Goal: Task Accomplishment & Management: Complete application form

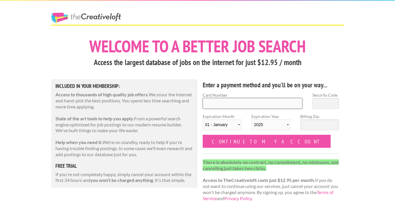
click at [211, 104] on input "Card Number" at bounding box center [253, 103] width 100 height 11
type input "4400 6628 5520 6111"
drag, startPoint x: 250, startPoint y: 101, endPoint x: 199, endPoint y: 98, distance: 50.8
click at [199, 98] on div "Card Number 4400 6628 5520 6111" at bounding box center [252, 102] width 110 height 21
type input "4400 6628 5520 6111"
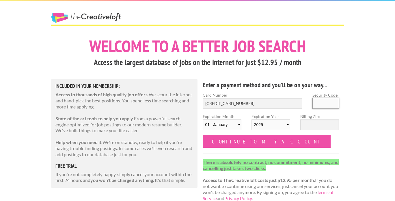
click at [329, 102] on input "Security Code" at bounding box center [325, 103] width 27 height 11
type input "929"
click at [234, 126] on select "01 - January 02 - February 03 - March 04 - April 05 - May 06 - June 07 - July 0…" at bounding box center [222, 124] width 39 height 11
select select "08"
click at [203, 119] on select "01 - January 02 - February 03 - March 04 - April 05 - May 06 - June 07 - July 0…" at bounding box center [222, 124] width 39 height 11
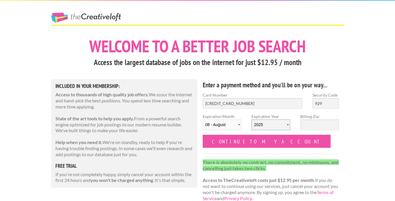
click at [268, 125] on select "2025 2026 2027 2028 2029 2030 2031 2032 2033 2034" at bounding box center [270, 124] width 39 height 11
select select "2029"
click at [251, 119] on select "2025 2026 2027 2028 2029 2030 2031 2032 2033 2034" at bounding box center [270, 124] width 39 height 11
click at [312, 125] on input "Billing Zip:" at bounding box center [319, 124] width 39 height 11
type input "77441"
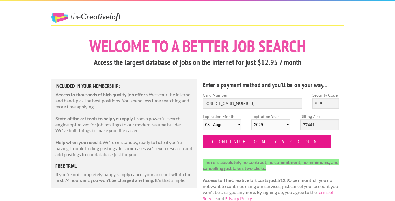
click at [244, 145] on input "Continue to my account" at bounding box center [267, 140] width 128 height 13
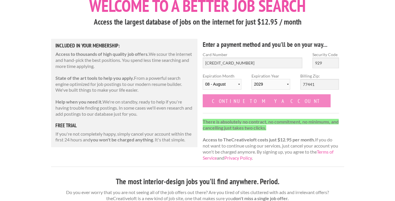
scroll to position [41, 0]
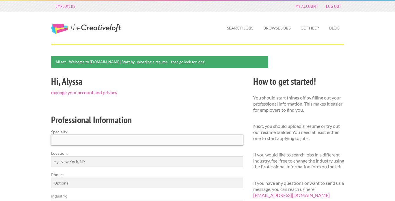
click at [151, 137] on input "Specialty:" at bounding box center [147, 139] width 192 height 11
type input "Interior Design"
click at [113, 160] on input "Location:" at bounding box center [147, 161] width 192 height 11
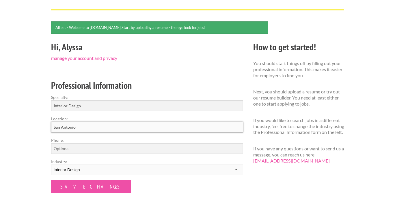
scroll to position [35, 0]
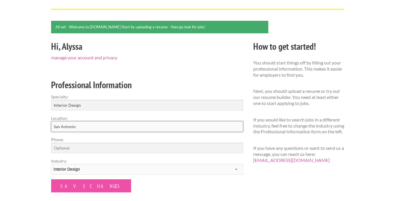
type input "San Antonio"
click at [96, 145] on input "Phone:" at bounding box center [147, 147] width 192 height 11
type input "2819018573"
click at [28, 155] on div "Employers My Account Log Out The Creative Loft Search Jobs Browse Jobs Get Help…" at bounding box center [197, 153] width 395 height 377
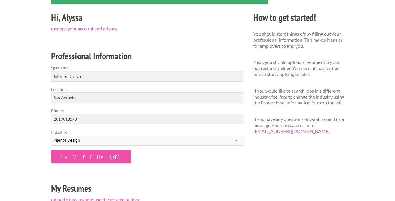
scroll to position [64, 0]
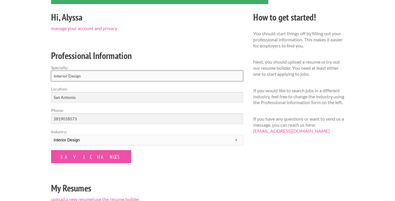
click at [82, 73] on input "Interior Design" at bounding box center [147, 75] width 192 height 11
drag, startPoint x: 91, startPoint y: 76, endPoint x: 39, endPoint y: 72, distance: 52.4
click at [39, 72] on div "Employers My Account Log Out The Creative Loft Search Jobs Browse Jobs Get Help…" at bounding box center [197, 124] width 395 height 377
click at [23, 78] on div "Employers My Account Log Out The Creative Loft Search Jobs Browse Jobs Get Help…" at bounding box center [197, 124] width 395 height 377
click at [89, 140] on select "--------- Fashion Interior Design Photography Event Planning Entertainment Musi…" at bounding box center [147, 139] width 192 height 11
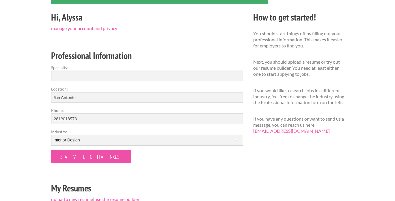
click at [89, 140] on select "--------- Fashion Interior Design Photography Event Planning Entertainment Musi…" at bounding box center [147, 139] width 192 height 11
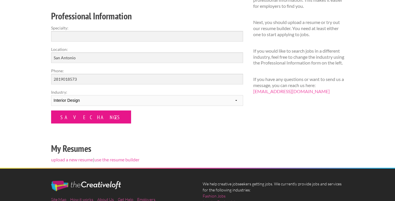
scroll to position [103, 0]
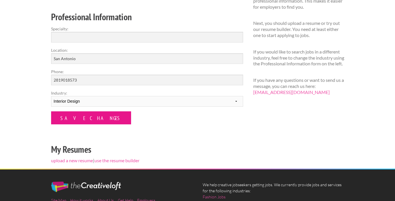
click at [88, 115] on input "Save Changes" at bounding box center [91, 117] width 80 height 13
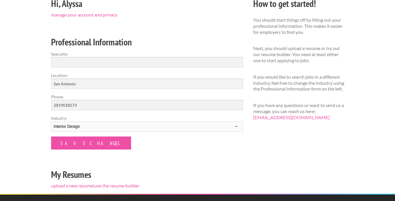
scroll to position [60, 0]
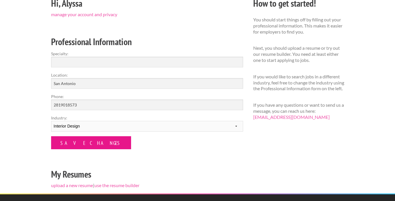
click at [80, 149] on input "Save Changes" at bounding box center [91, 142] width 80 height 13
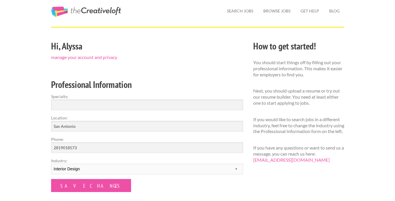
scroll to position [11, 0]
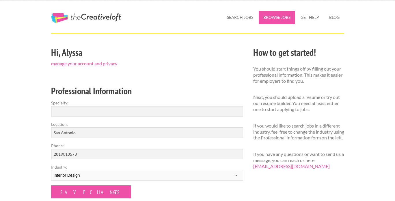
click at [274, 18] on link "Browse Jobs" at bounding box center [277, 17] width 36 height 13
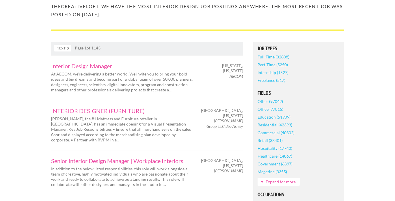
scroll to position [83, 0]
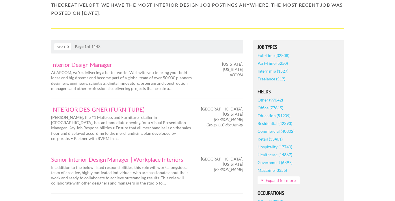
click at [263, 123] on link "Residential (42393)" at bounding box center [274, 123] width 35 height 8
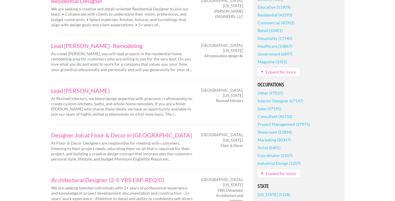
scroll to position [209, 0]
click at [282, 100] on link "Interior Designer (67147)" at bounding box center [280, 100] width 46 height 8
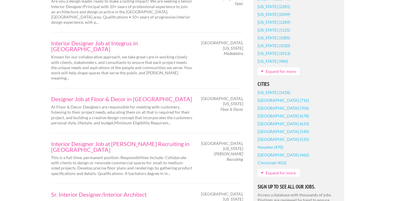
scroll to position [420, 0]
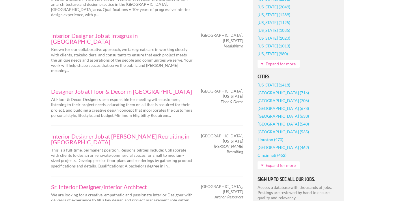
click at [287, 165] on link "Expand for more" at bounding box center [278, 165] width 42 height 8
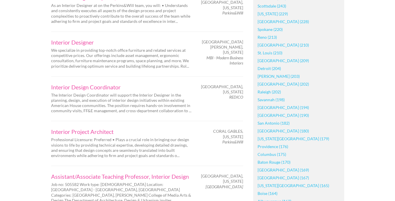
scroll to position [749, 0]
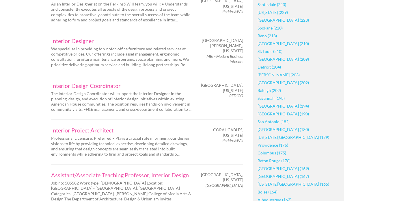
click at [276, 121] on link "San Antonio (182)" at bounding box center [273, 121] width 32 height 8
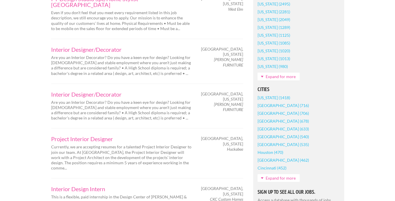
scroll to position [415, 0]
click at [99, 186] on link "Interior Design Intern" at bounding box center [121, 189] width 141 height 6
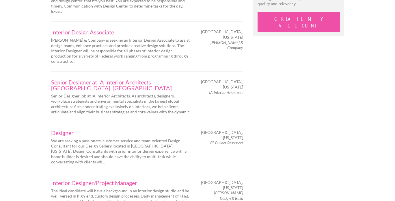
scroll to position [624, 0]
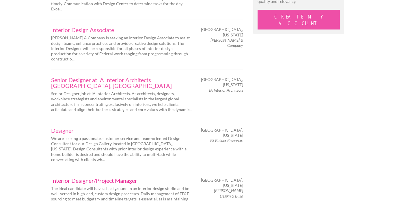
click at [117, 177] on link "Interior Designer/Project Manager" at bounding box center [121, 180] width 141 height 6
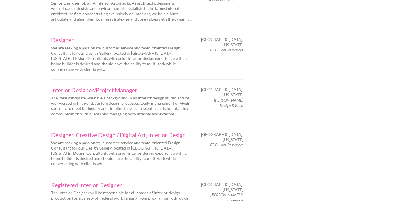
scroll to position [715, 0]
click at [78, 181] on link "Registered Interior Designer" at bounding box center [121, 184] width 141 height 6
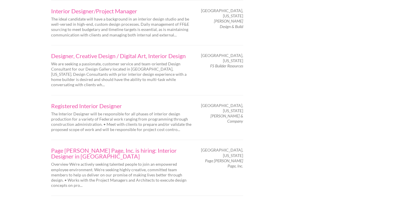
scroll to position [793, 0]
click at [90, 147] on link "Page Southerland Page, Inc. is hiring: Interior Designer in San Antonio" at bounding box center [121, 153] width 141 height 12
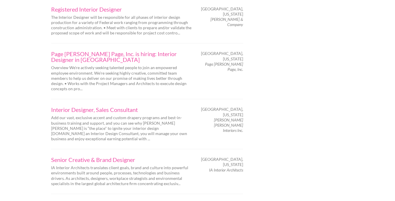
scroll to position [892, 0]
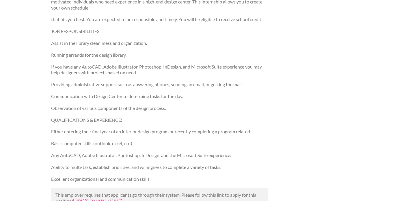
scroll to position [113, 0]
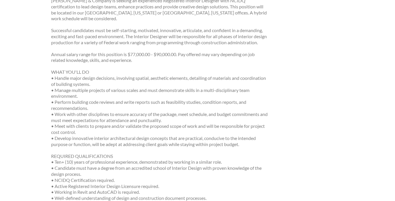
scroll to position [107, 0]
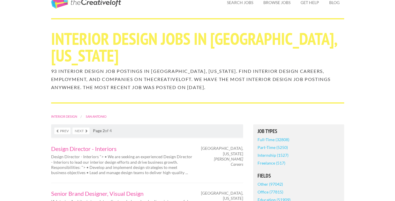
scroll to position [26, 0]
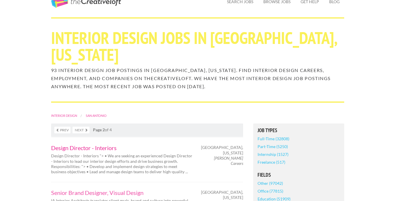
click at [85, 145] on link "Design Director - Interiors" at bounding box center [121, 148] width 141 height 6
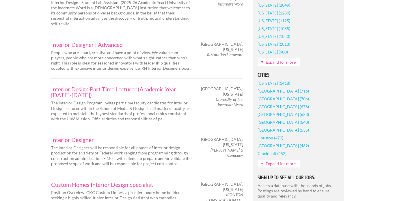
scroll to position [430, 0]
click at [70, 181] on link "Custom Homes Interior Design Specialist" at bounding box center [121, 184] width 141 height 6
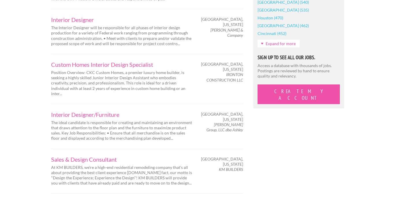
scroll to position [555, 0]
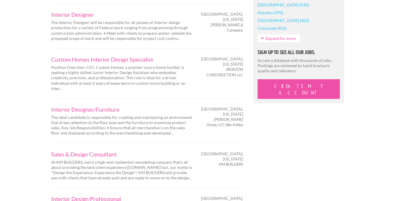
click at [50, 151] on div "Sales & Design Consultant At KM BUILDERS, we're a high-end residential remodeli…" at bounding box center [121, 165] width 151 height 29
click at [76, 151] on link "Sales & Design Consultant" at bounding box center [121, 154] width 141 height 6
click at [94, 195] on link "Interior Design Professional" at bounding box center [121, 198] width 141 height 6
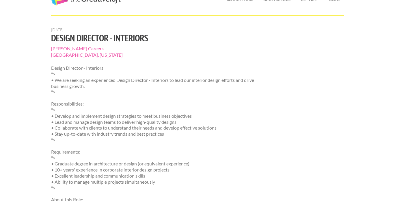
scroll to position [34, 0]
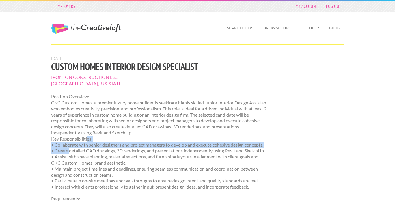
drag, startPoint x: 0, startPoint y: 0, endPoint x: 87, endPoint y: 138, distance: 163.4
click at [87, 138] on p "Position Overview: CKC Custom Homes, a premier luxury home builder, is seeking …" at bounding box center [159, 141] width 217 height 96
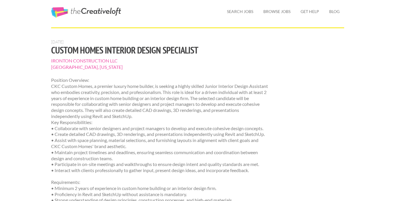
scroll to position [17, 0]
click at [87, 138] on p "Position Overview: CKC Custom Homes, a premier luxury home builder, is seeking …" at bounding box center [159, 125] width 217 height 96
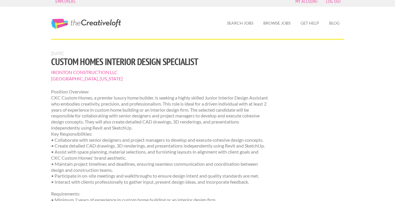
scroll to position [0, 0]
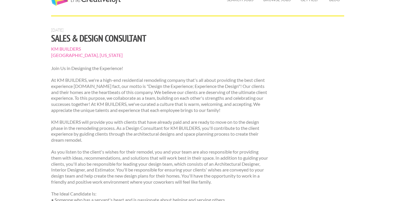
scroll to position [29, 0]
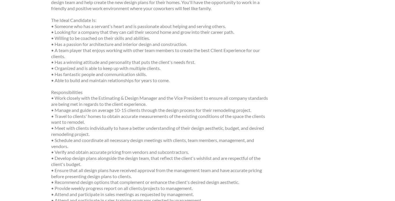
scroll to position [201, 0]
click at [93, 168] on p "Responsibilities • Work closely with the Estimating & Design Manager and the Vi…" at bounding box center [159, 146] width 217 height 114
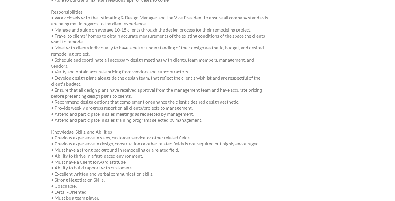
scroll to position [281, 0]
click at [93, 168] on p "Knowledge, Skills, and Abilities • Previous experience in sales, customer servi…" at bounding box center [159, 177] width 217 height 96
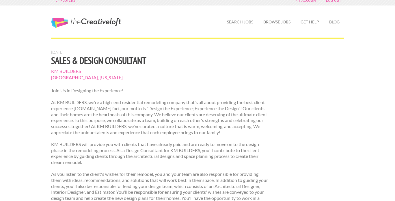
scroll to position [0, 0]
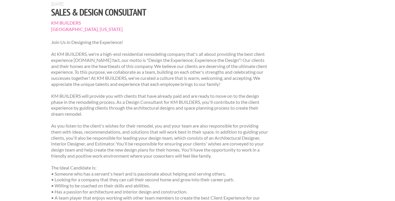
scroll to position [54, 0]
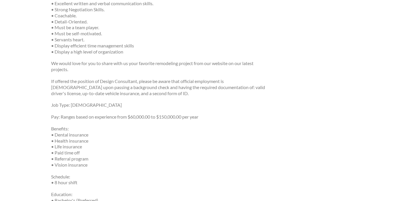
scroll to position [452, 0]
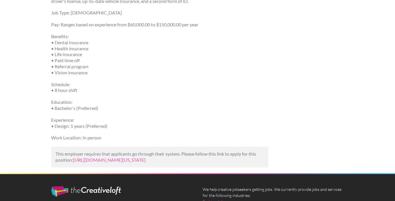
scroll to position [544, 0]
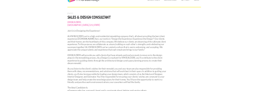
scroll to position [0, 0]
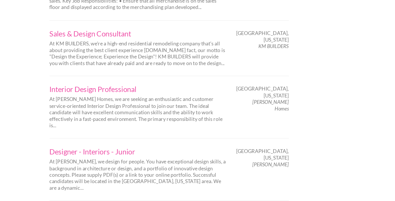
scroll to position [651, 0]
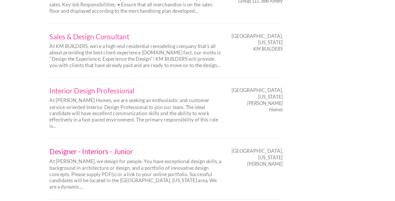
click at [95, 149] on link "Designer - Interiors - Junior" at bounding box center [121, 152] width 141 height 6
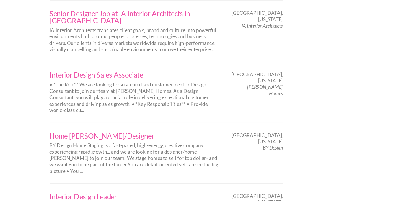
scroll to position [862, 0]
click at [59, 144] on link "Home [PERSON_NAME]/Designer" at bounding box center [121, 147] width 141 height 6
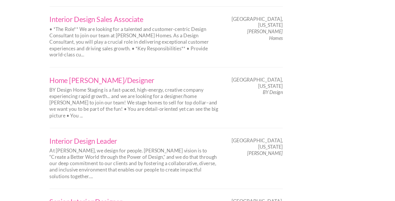
scroll to position [908, 0]
click at [88, 198] on link "Senior Interior Designer" at bounding box center [121, 201] width 141 height 6
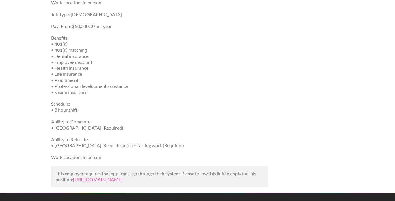
scroll to position [769, 0]
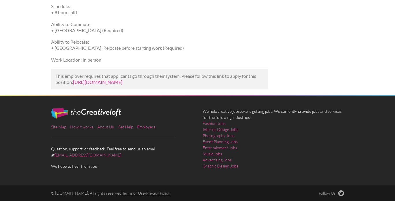
click at [122, 79] on link "[URL][DOMAIN_NAME]" at bounding box center [97, 81] width 49 height 5
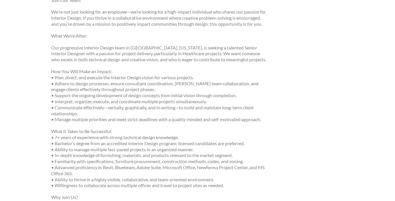
scroll to position [126, 0]
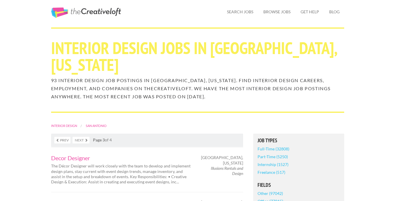
scroll to position [17, 0]
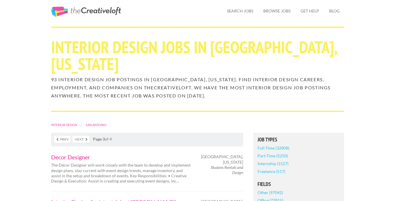
click at [81, 154] on link "Decor Designer" at bounding box center [121, 157] width 141 height 6
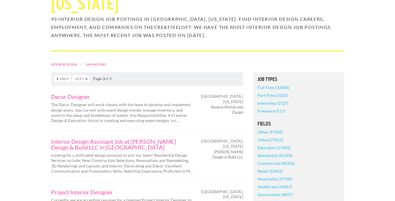
scroll to position [78, 0]
click at [91, 138] on link "Interior Design Assistant Job at Urbano Design & Build LLC in San Antonio" at bounding box center [121, 144] width 141 height 12
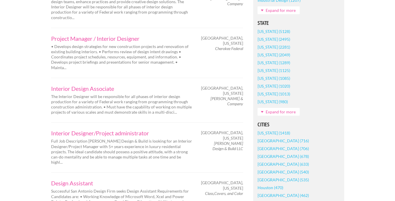
scroll to position [380, 0]
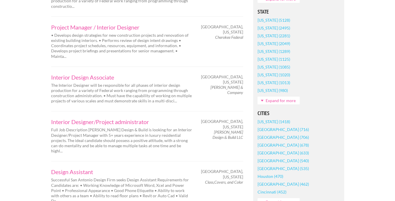
scroll to position [392, 0]
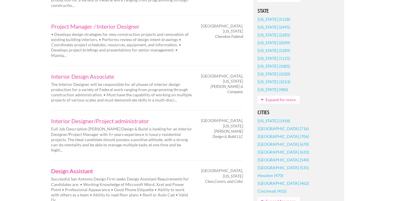
click at [87, 168] on link "Design Assistant" at bounding box center [121, 171] width 141 height 6
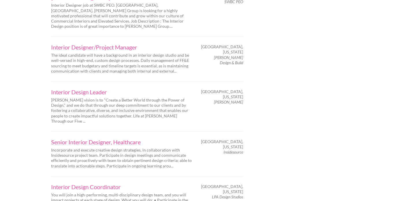
scroll to position [812, 0]
click at [108, 183] on link "Interior Design Coordinator" at bounding box center [121, 186] width 141 height 6
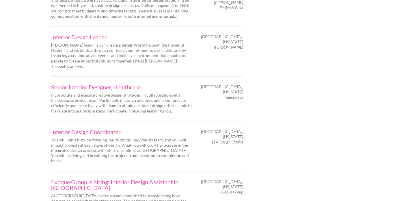
scroll to position [867, 0]
click at [106, 178] on link "Evoque Group is hiring: Interior Design Assistant in San Antonio" at bounding box center [121, 184] width 141 height 12
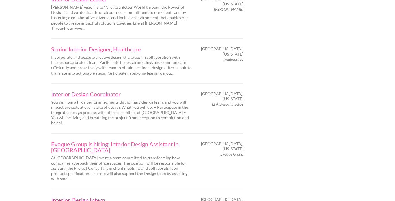
scroll to position [912, 0]
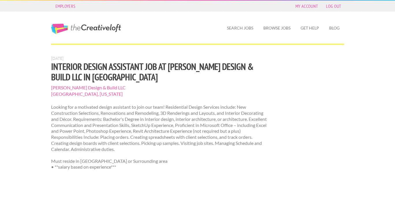
scroll to position [151, 0]
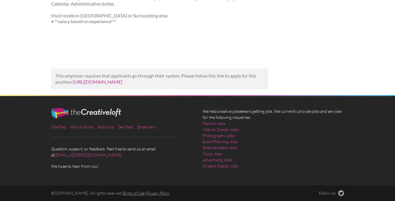
click at [122, 79] on link "[URL][DOMAIN_NAME]" at bounding box center [97, 81] width 49 height 5
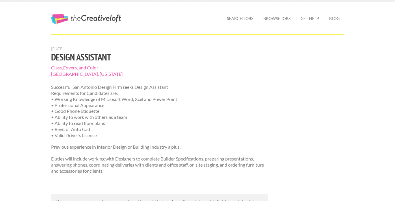
scroll to position [10, 0]
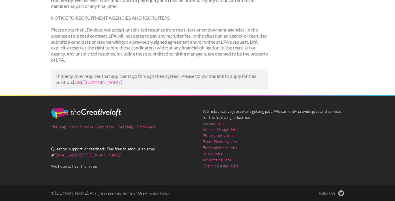
scroll to position [431, 0]
click at [107, 79] on link "[URL][DOMAIN_NAME]" at bounding box center [97, 81] width 49 height 5
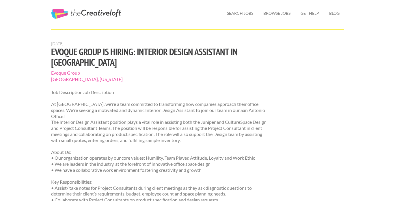
scroll to position [13, 0]
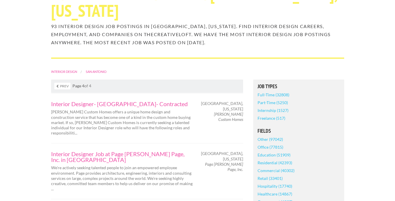
scroll to position [70, 0]
click at [119, 100] on link "Interior Designer- San Antonio- Contracted" at bounding box center [121, 103] width 141 height 6
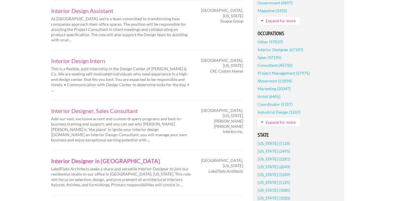
scroll to position [274, 0]
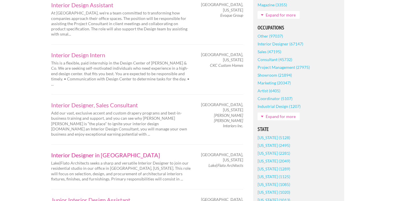
click at [87, 152] on link "Interior Designer in San Antonio" at bounding box center [121, 155] width 141 height 6
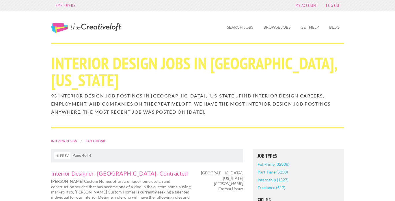
scroll to position [0, 0]
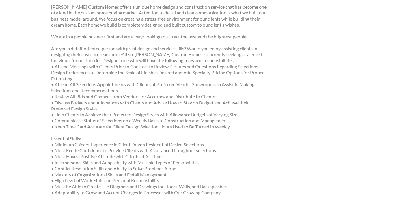
scroll to position [119, 0]
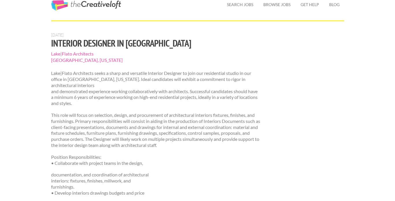
scroll to position [53, 0]
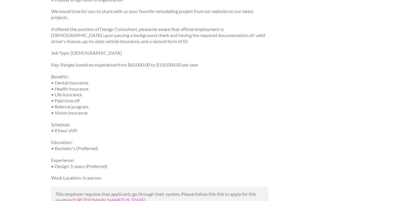
scroll to position [633, 0]
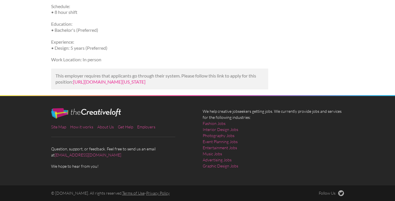
click at [120, 79] on link "https://www.jobserve.com/us/en/extjob/SALES-DESIGN-CONSULTANT-in-San-Antonio-Te…" at bounding box center [109, 81] width 72 height 5
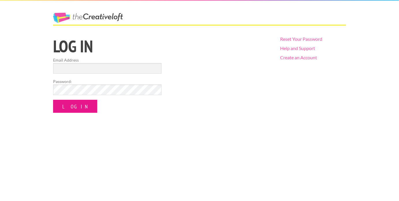
type input "alyholz1@gmail.com"
click at [68, 106] on input "Log In" at bounding box center [75, 106] width 44 height 13
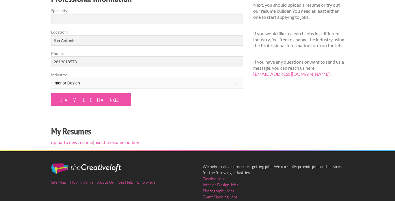
scroll to position [121, 0]
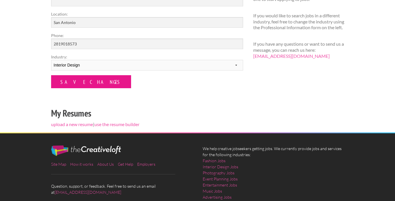
click at [80, 80] on input "Save Changes" at bounding box center [91, 81] width 80 height 13
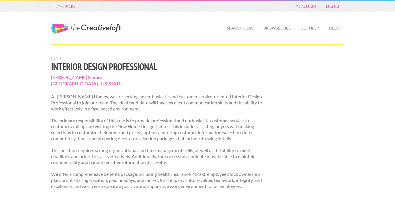
scroll to position [141, 0]
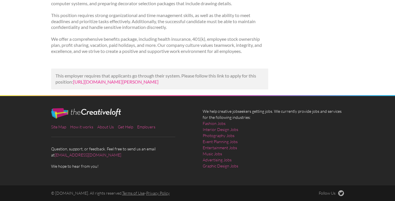
click at [158, 83] on link "https://us.bebee.com/job/a3a4da2df7ded8730e485a47bab6c511?utm_campaign=google_j…" at bounding box center [115, 81] width 85 height 5
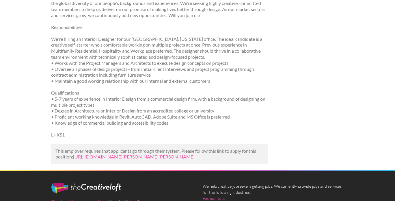
scroll to position [149, 0]
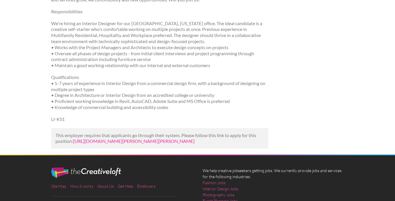
click at [119, 143] on link "[URL][DOMAIN_NAME][PERSON_NAME][PERSON_NAME]" at bounding box center [133, 140] width 121 height 5
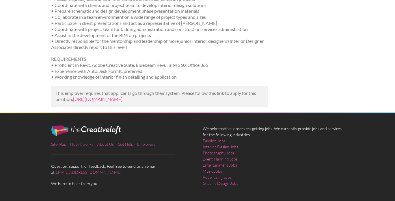
scroll to position [204, 0]
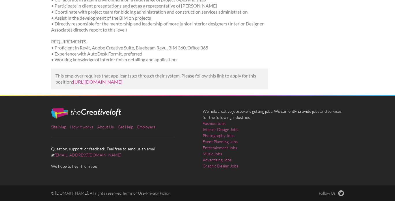
click at [111, 79] on link "https://www.indeed.com/viewjob?jk=533f85667d82ed91&utm_campaign=google_jobs_app…" at bounding box center [97, 81] width 49 height 5
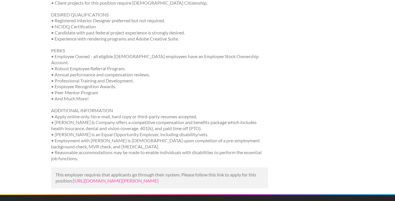
scroll to position [375, 0]
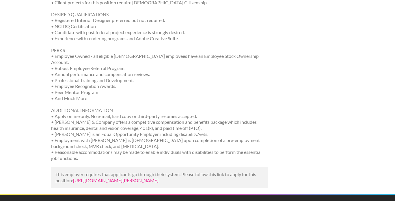
click at [97, 177] on link "[URL][DOMAIN_NAME][PERSON_NAME]" at bounding box center [115, 179] width 85 height 5
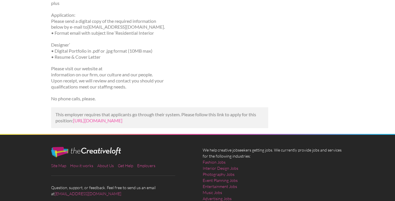
scroll to position [447, 0]
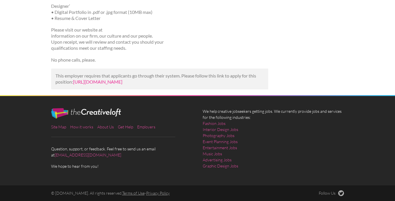
click at [107, 82] on link "[URL][DOMAIN_NAME]" at bounding box center [97, 81] width 49 height 5
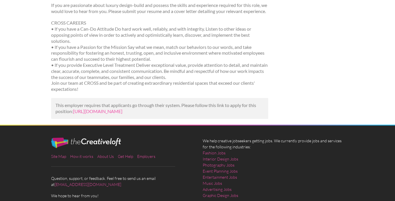
scroll to position [628, 0]
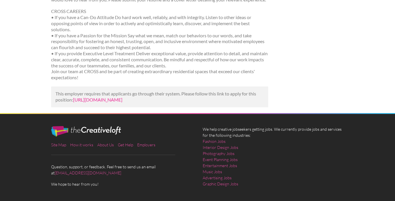
click at [93, 102] on link "[URL][DOMAIN_NAME]" at bounding box center [97, 99] width 49 height 5
